Goal: Task Accomplishment & Management: Manage account settings

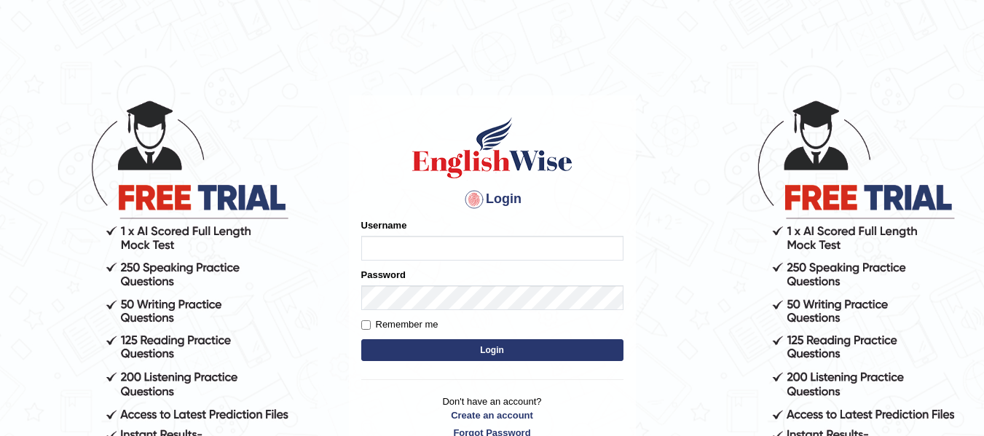
type input "Biagc"
click at [428, 345] on button "Login" at bounding box center [492, 350] width 262 height 22
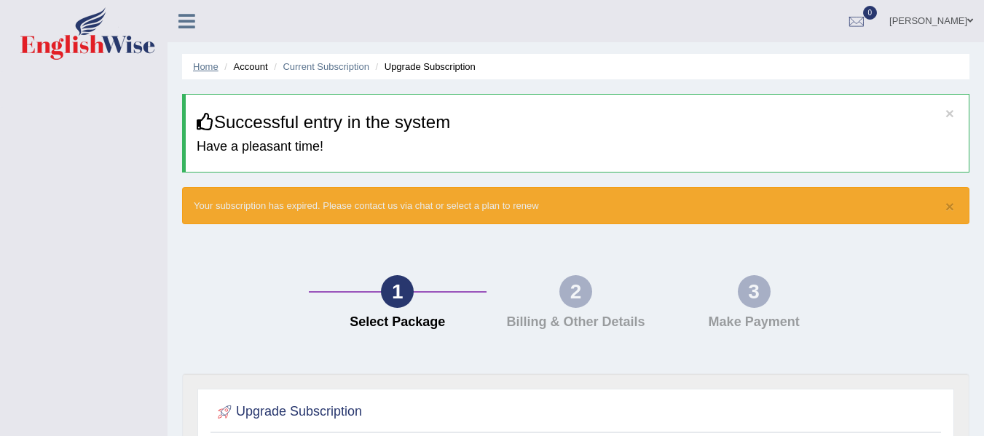
click at [203, 69] on link "Home" at bounding box center [205, 66] width 25 height 11
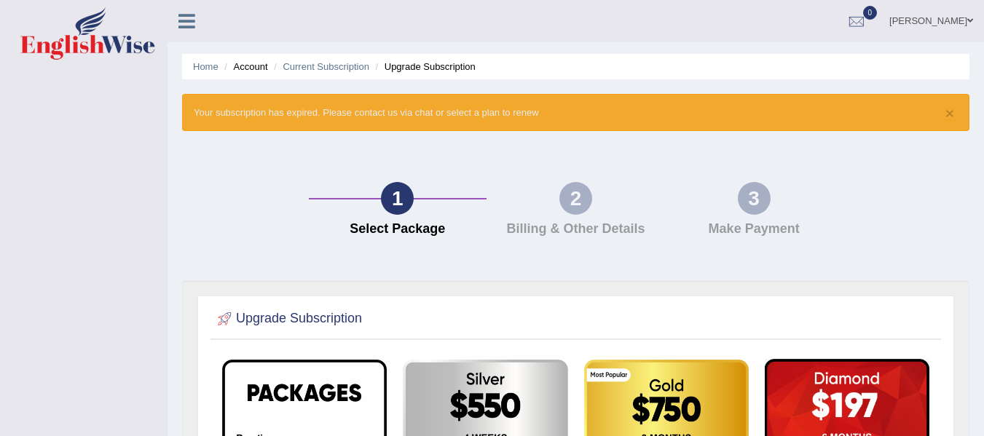
click at [188, 22] on icon at bounding box center [186, 21] width 17 height 19
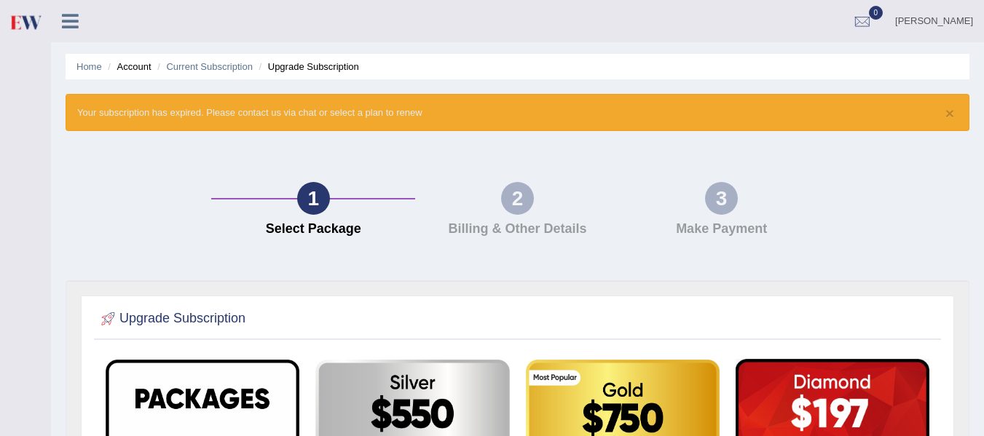
click at [64, 21] on icon at bounding box center [70, 21] width 17 height 19
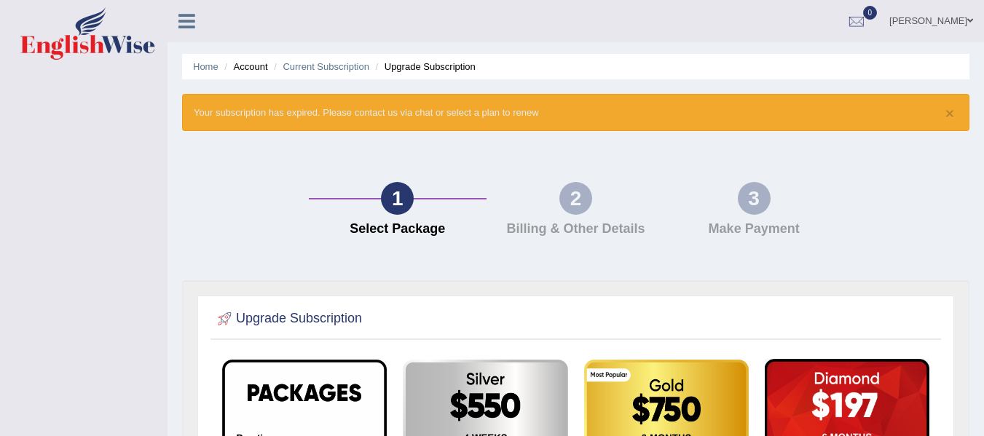
click at [186, 25] on icon at bounding box center [186, 21] width 17 height 19
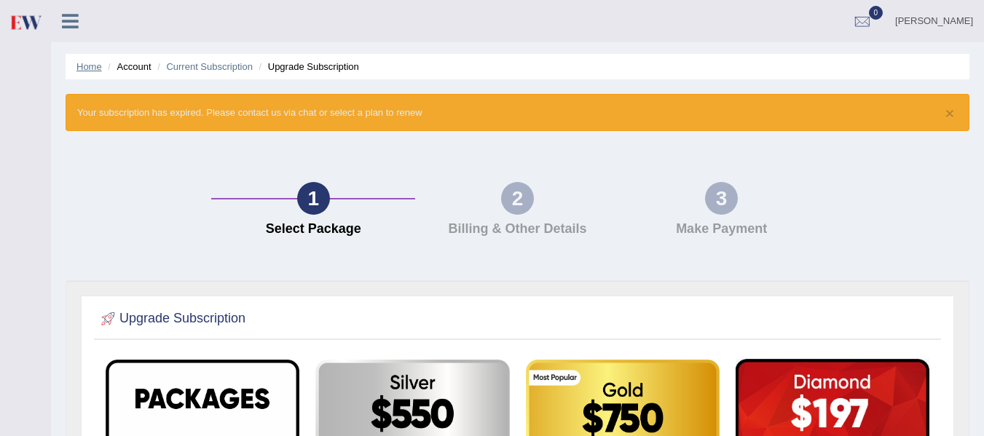
click at [79, 71] on link "Home" at bounding box center [88, 66] width 25 height 11
